Goal: Information Seeking & Learning: Learn about a topic

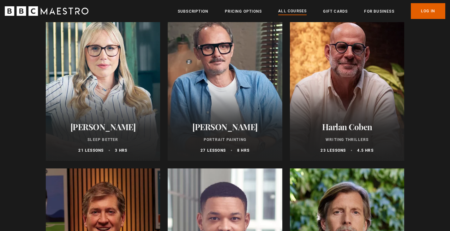
click at [239, 15] on ul "Subscription Pricing Options All Courses Gift Cards For business Already have a…" at bounding box center [311, 11] width 267 height 16
click at [239, 12] on link "Pricing Options" at bounding box center [243, 11] width 37 height 6
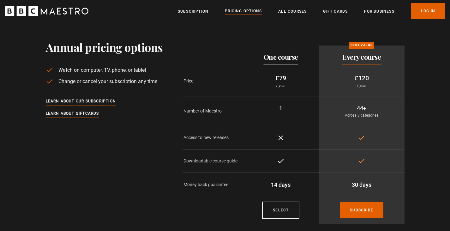
scroll to position [7, 0]
click at [240, 42] on div "Pricing plans One course Best value Every course Price £79 / year £120 / year N…" at bounding box center [293, 135] width 221 height 188
click at [102, 100] on link "Learn about our subscription" at bounding box center [81, 101] width 70 height 7
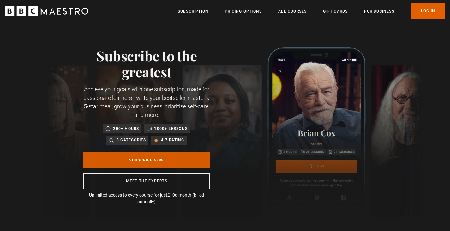
scroll to position [0, 413]
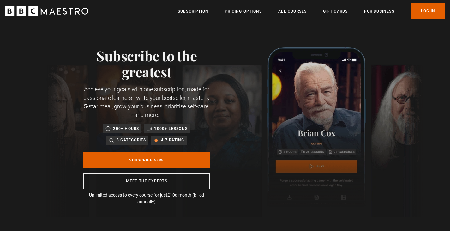
click at [236, 14] on link "Pricing Options" at bounding box center [243, 11] width 37 height 6
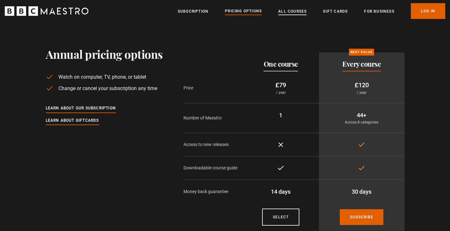
click at [294, 13] on link "All Courses" at bounding box center [292, 11] width 28 height 6
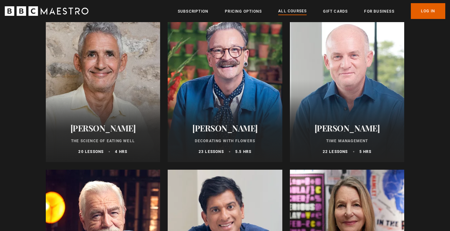
scroll to position [885, 0]
click at [379, 51] on div at bounding box center [347, 85] width 115 height 151
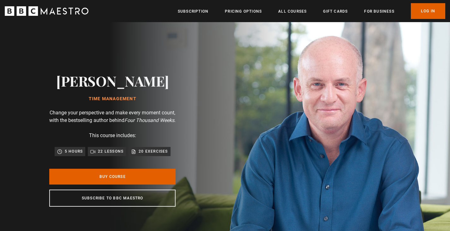
scroll to position [0, 83]
click at [290, 11] on link "All Courses" at bounding box center [292, 11] width 28 height 6
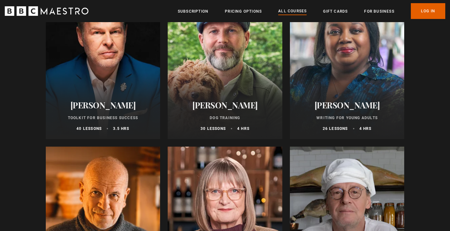
scroll to position [2022, 0]
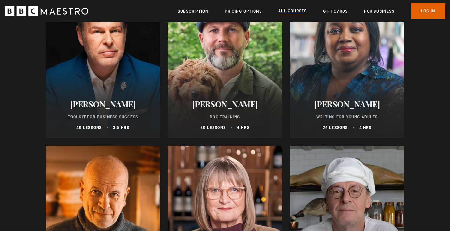
click at [243, 106] on h2 "[PERSON_NAME]" at bounding box center [224, 104] width 99 height 10
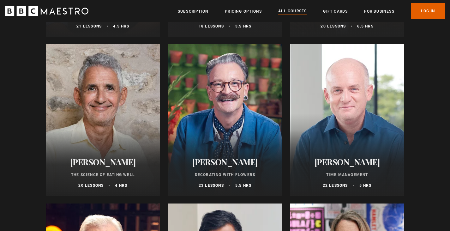
scroll to position [854, 0]
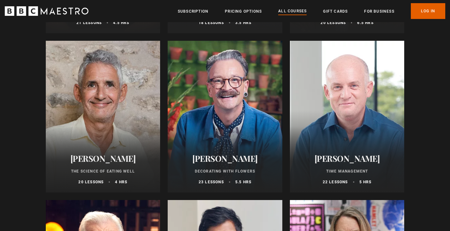
click at [350, 112] on div at bounding box center [347, 116] width 115 height 151
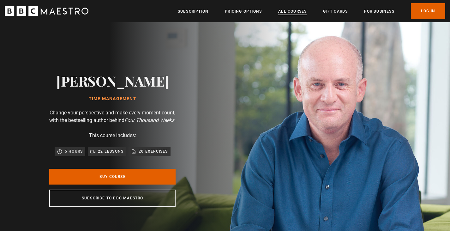
click at [279, 10] on link "All Courses" at bounding box center [292, 11] width 28 height 6
